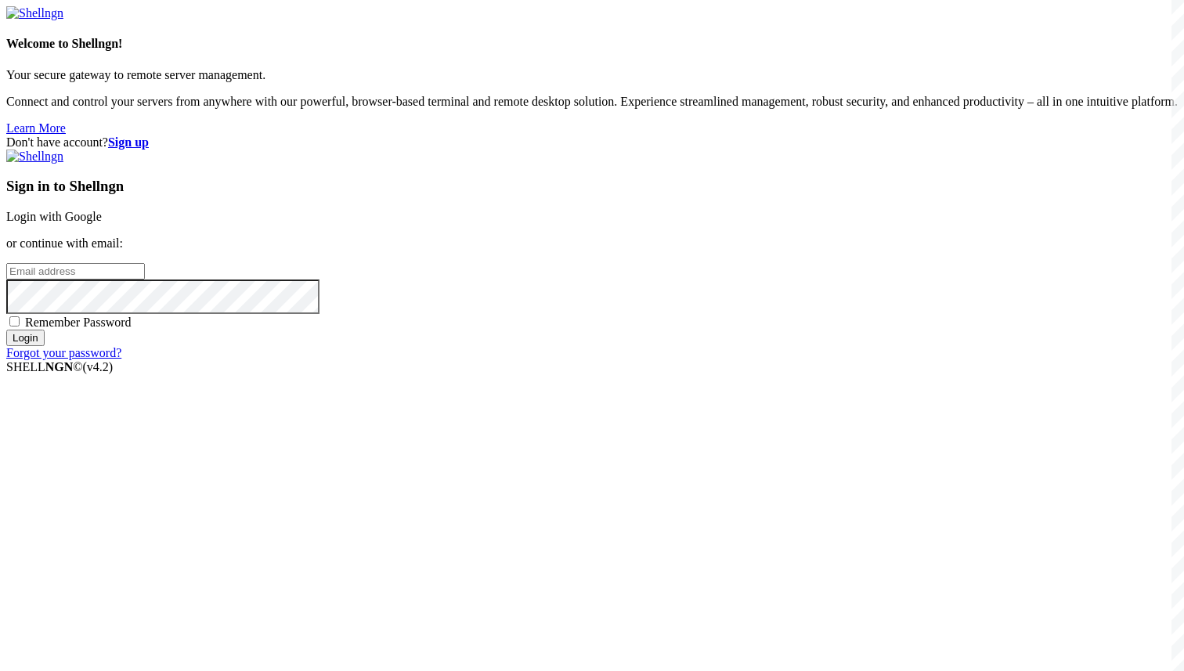
click at [145, 280] on input "email" at bounding box center [75, 271] width 139 height 16
paste input "[EMAIL_ADDRESS][DOMAIN_NAME]"
type input "[EMAIL_ADDRESS][DOMAIN_NAME]"
click at [132, 329] on span "Remember Password" at bounding box center [78, 322] width 106 height 13
click at [20, 327] on input "Remember Password" at bounding box center [14, 321] width 10 height 10
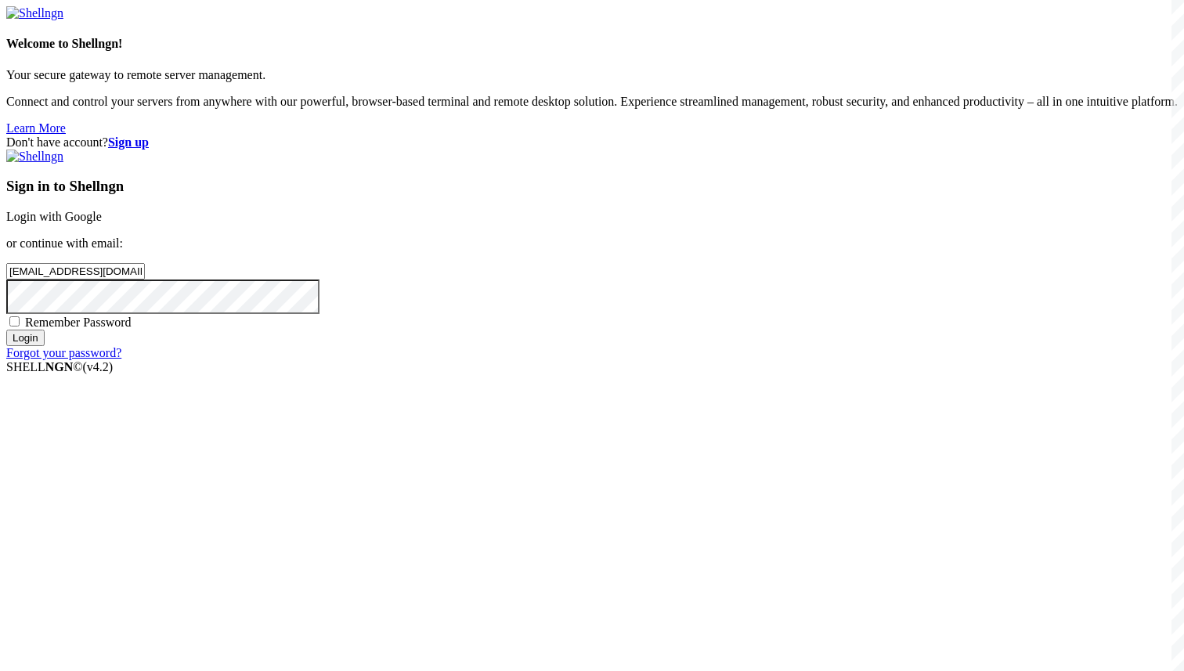
checkbox input "true"
click at [45, 346] on input "Login" at bounding box center [25, 338] width 38 height 16
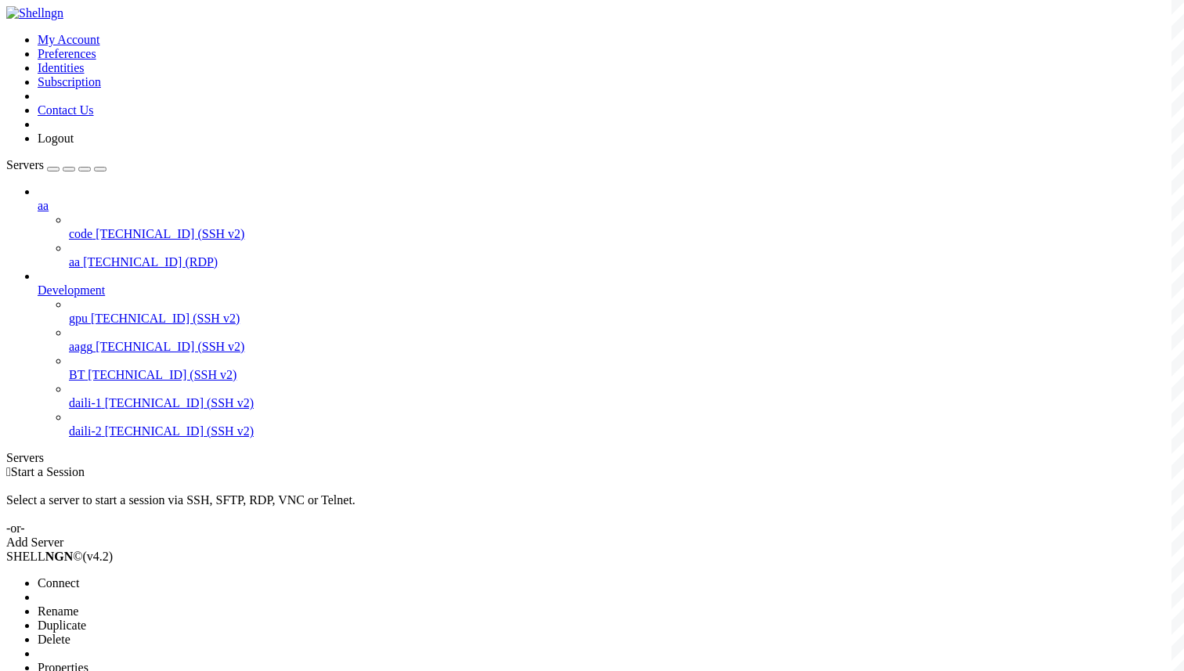
click at [79, 576] on span "Connect" at bounding box center [59, 582] width 42 height 13
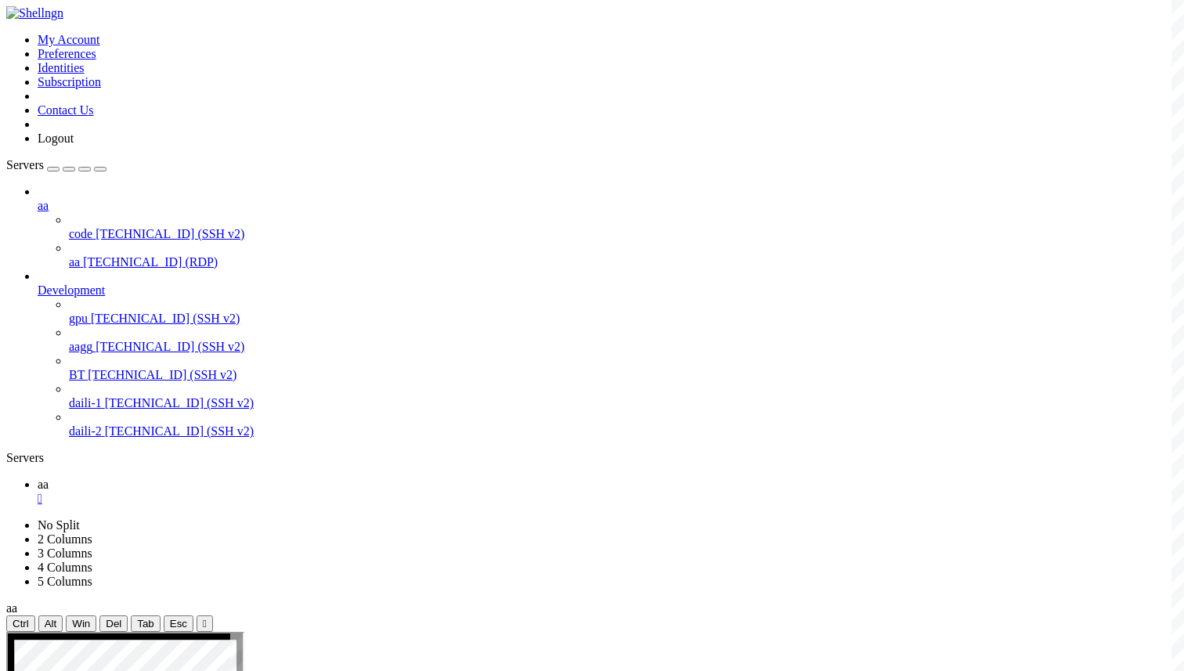
click at [103, 438] on div "aa code [TECHNICAL_ID] (SSH v2) aa [TECHNICAL_ID] (RDP) Development gpu [TECHNI…" at bounding box center [591, 312] width 1171 height 254
